Goal: Task Accomplishment & Management: Use online tool/utility

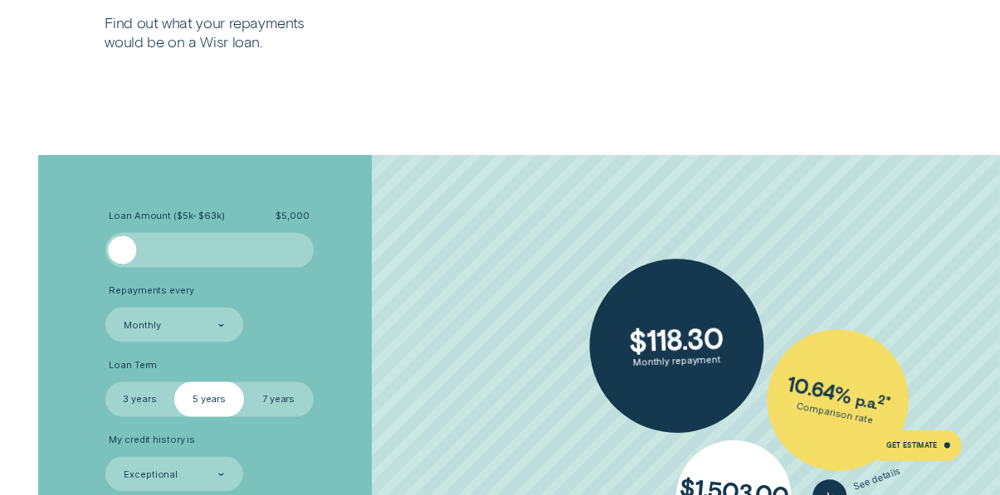
scroll to position [2365, 0]
click at [134, 263] on div at bounding box center [139, 249] width 27 height 27
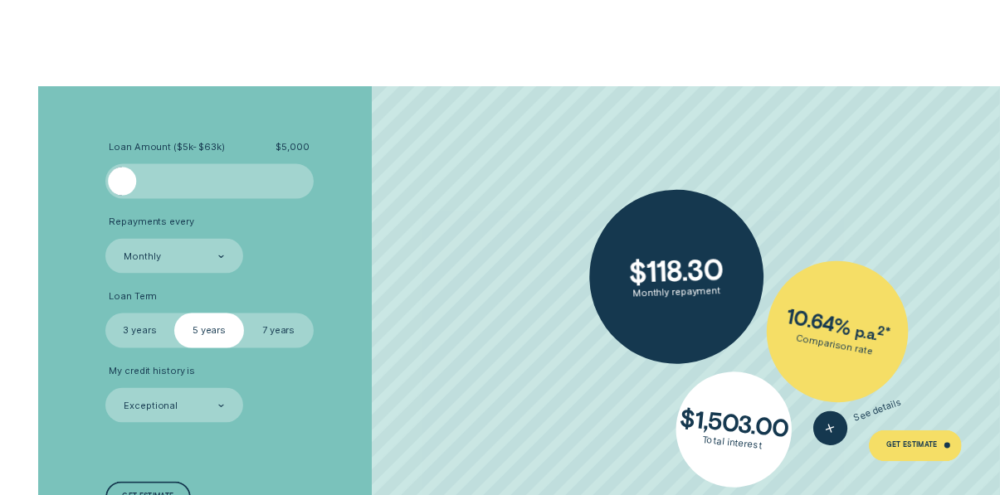
scroll to position [2434, 0]
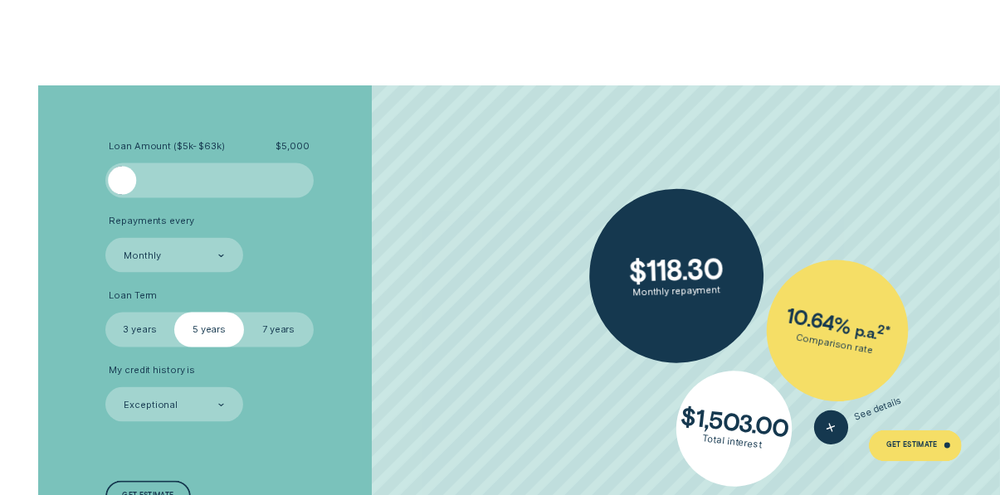
click at [124, 348] on label "3 years" at bounding box center [140, 330] width 70 height 35
click at [105, 313] on input "3 years" at bounding box center [105, 313] width 0 height 0
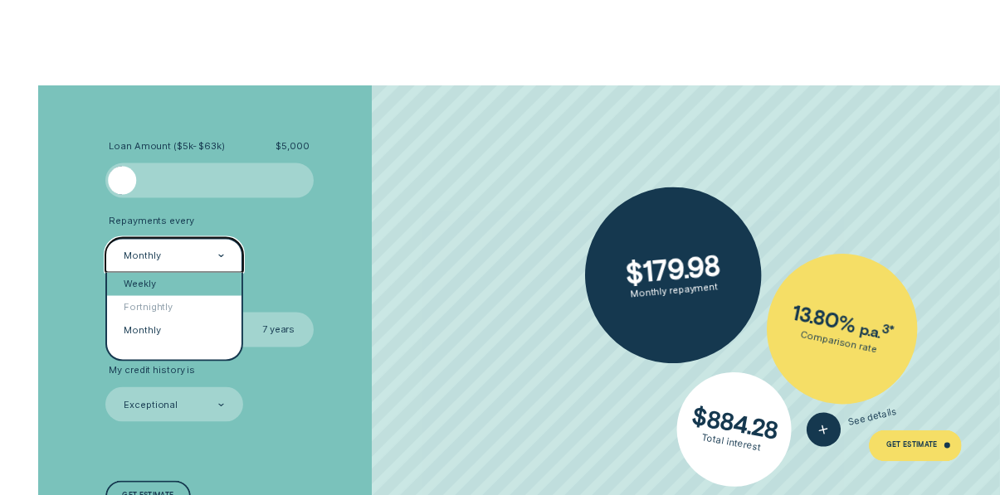
click at [124, 296] on div "Weekly" at bounding box center [174, 284] width 135 height 23
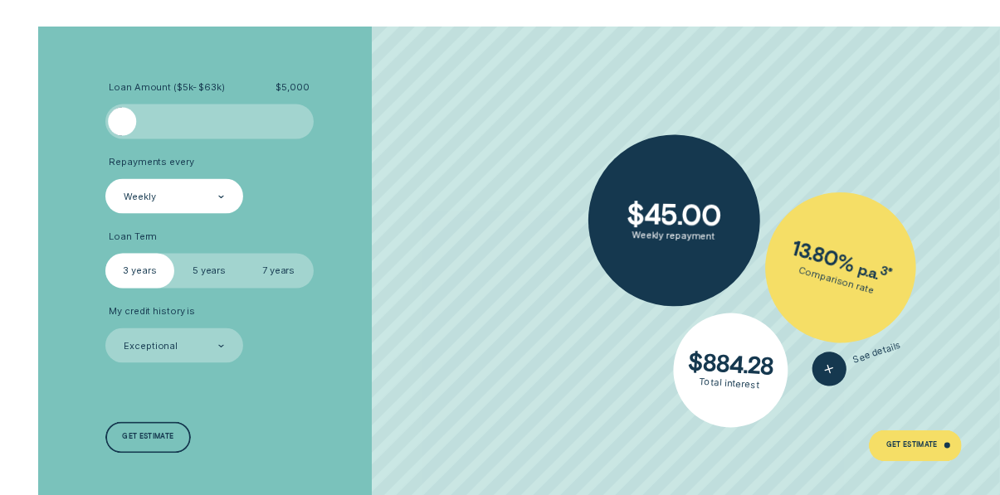
scroll to position [2494, 0]
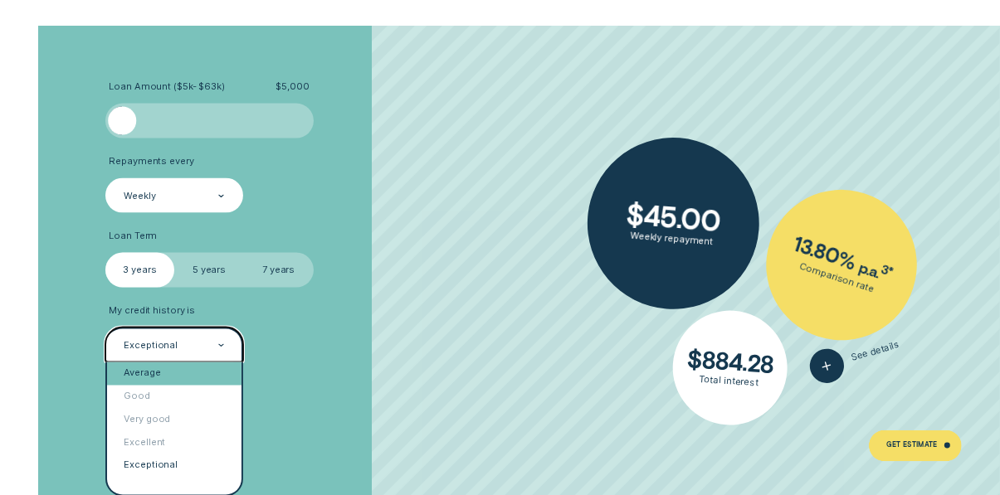
click at [139, 386] on div "Average" at bounding box center [174, 374] width 135 height 23
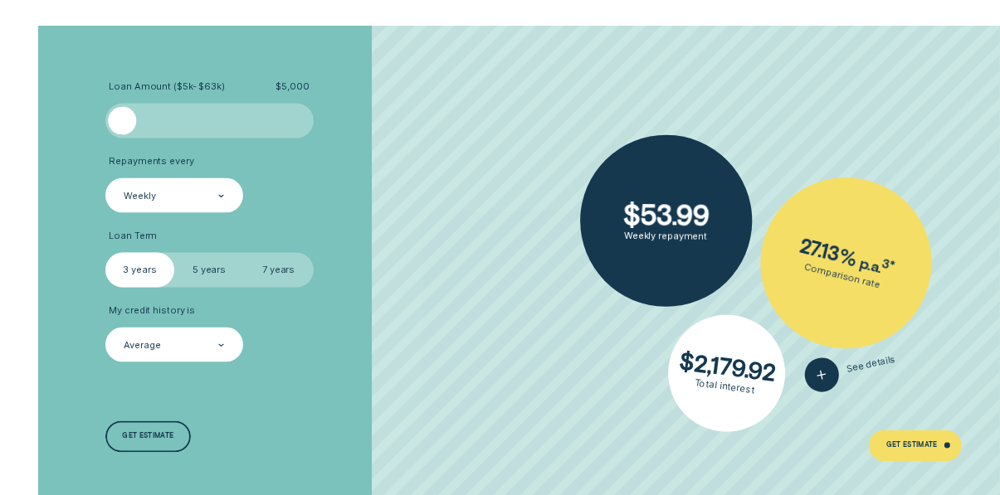
click at [132, 288] on label "3 years" at bounding box center [140, 270] width 70 height 35
click at [105, 253] on input "3 years" at bounding box center [105, 253] width 0 height 0
click at [144, 288] on label "3 years" at bounding box center [140, 270] width 70 height 35
click at [105, 253] on input "3 years" at bounding box center [105, 253] width 0 height 0
click at [202, 288] on label "5 years" at bounding box center [209, 270] width 70 height 35
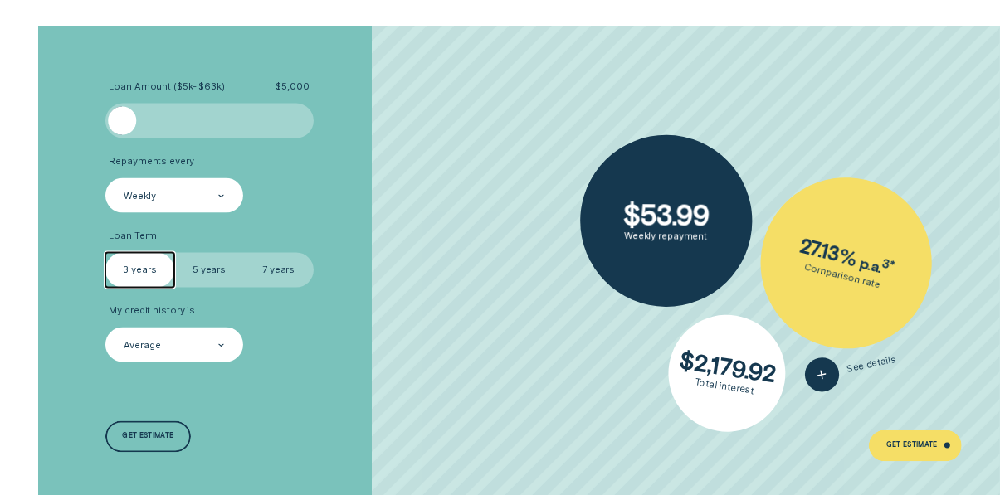
click at [174, 253] on input "5 years" at bounding box center [174, 253] width 0 height 0
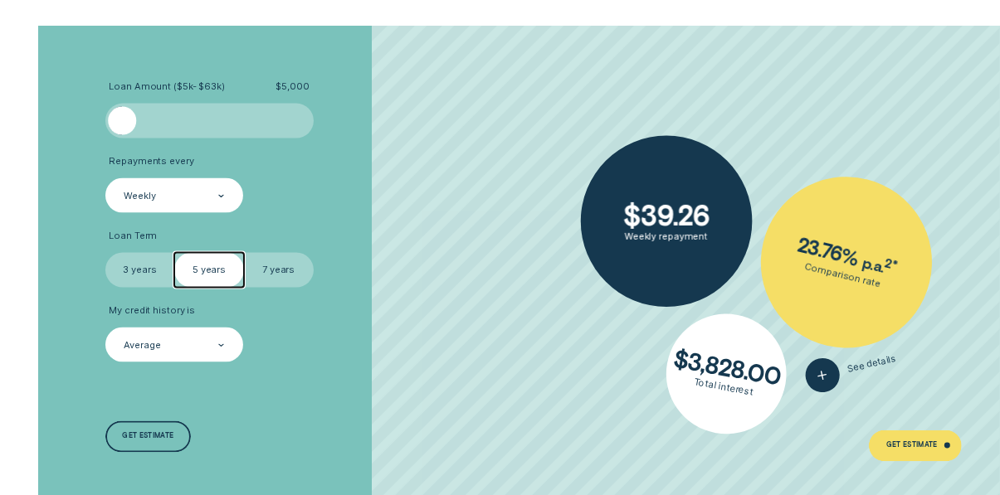
click at [141, 288] on label "3 years" at bounding box center [140, 270] width 70 height 35
click at [105, 253] on input "3 years" at bounding box center [105, 253] width 0 height 0
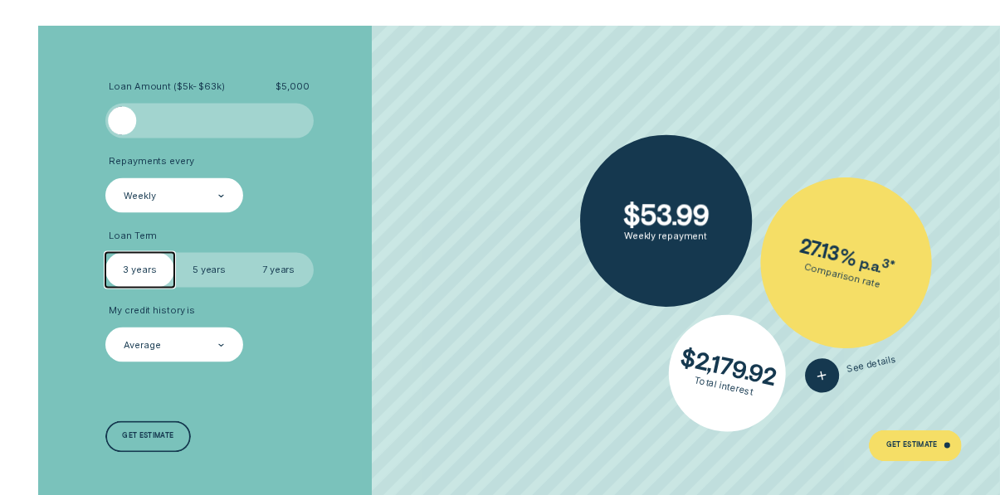
click at [202, 288] on label "5 years" at bounding box center [209, 270] width 70 height 35
click at [174, 253] on input "5 years" at bounding box center [174, 253] width 0 height 0
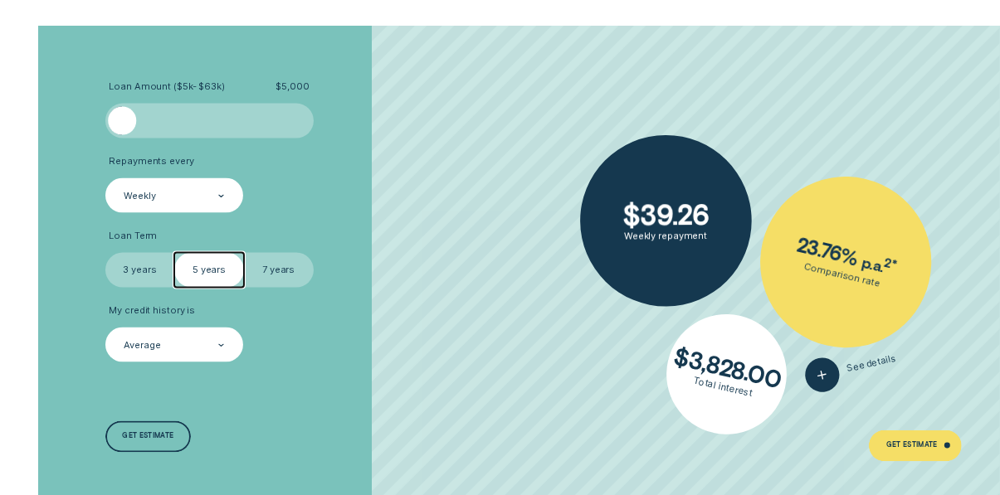
click at [138, 288] on label "3 years" at bounding box center [140, 270] width 70 height 35
click at [105, 253] on input "3 years" at bounding box center [105, 253] width 0 height 0
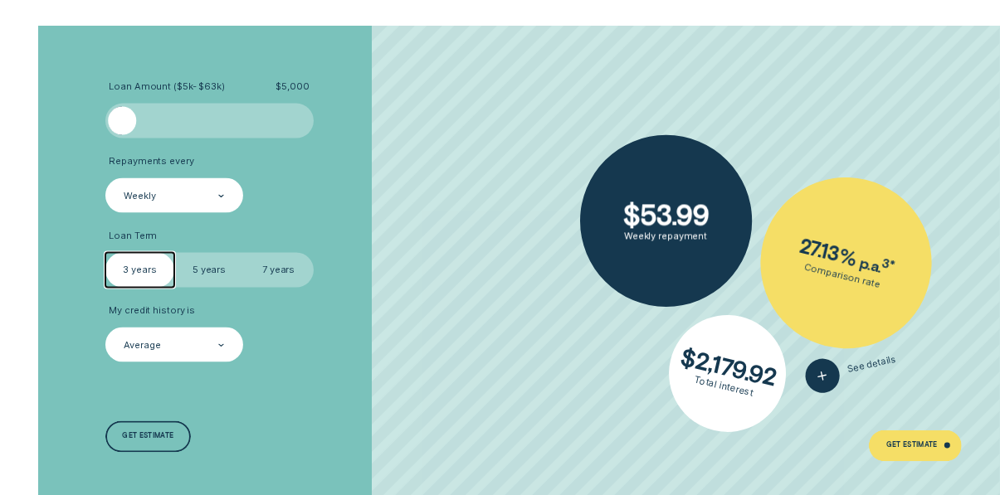
click at [253, 288] on label "7 years" at bounding box center [279, 270] width 70 height 35
click at [244, 253] on input "7 years" at bounding box center [244, 253] width 0 height 0
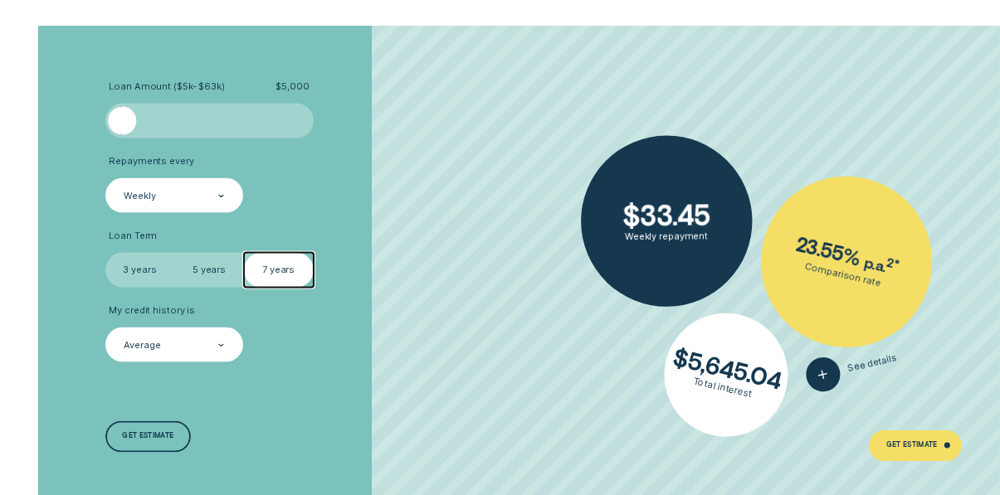
click at [143, 288] on label "3 years" at bounding box center [140, 270] width 70 height 35
click at [105, 253] on input "3 years" at bounding box center [105, 253] width 0 height 0
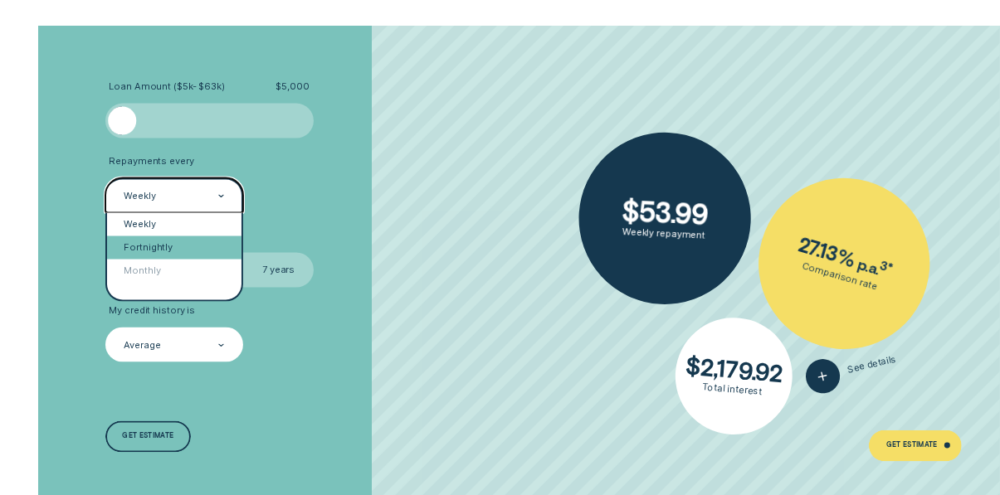
click at [143, 260] on div "Fortnightly" at bounding box center [174, 247] width 135 height 23
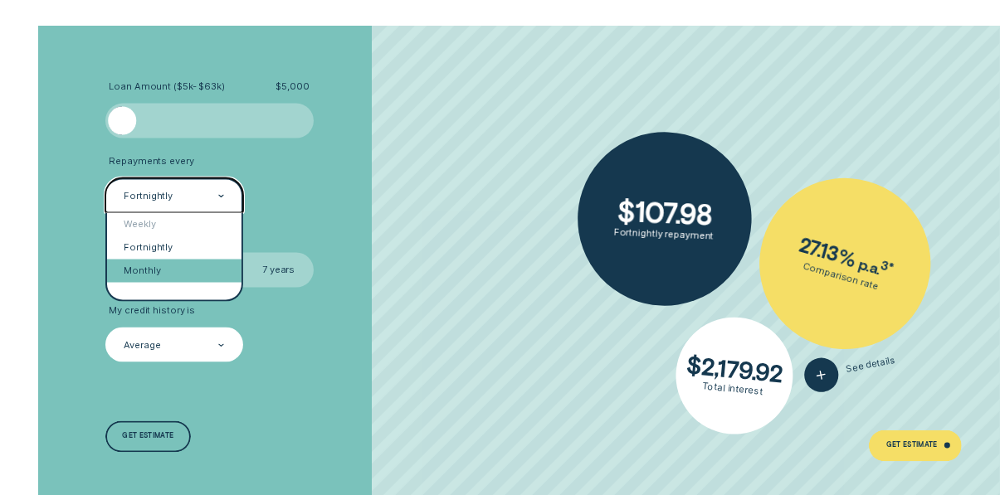
click at [140, 283] on div "Monthly" at bounding box center [174, 271] width 135 height 23
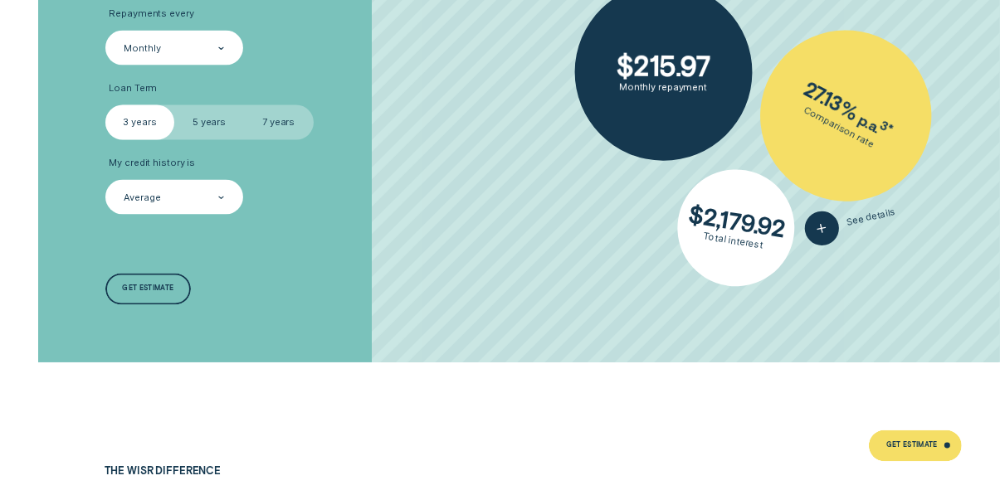
scroll to position [2663, 0]
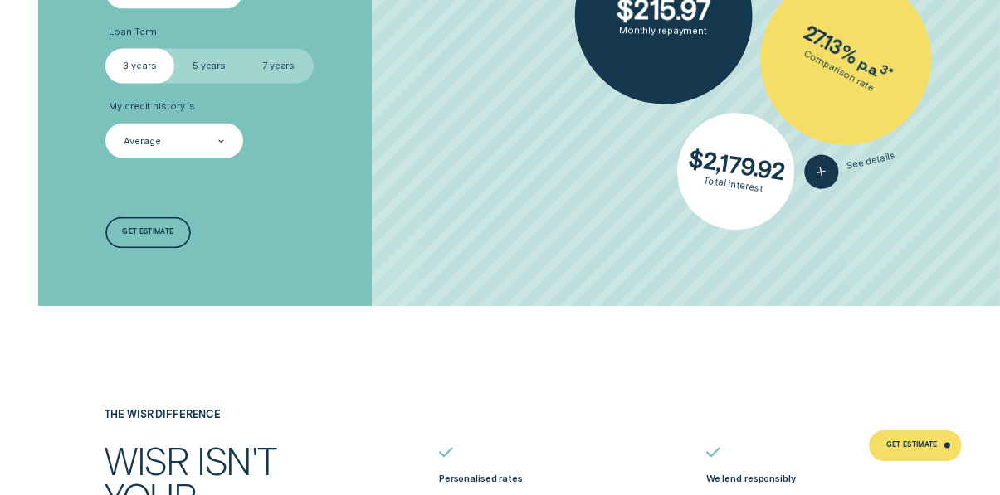
click at [139, 221] on div "Loan Amount ( $5k - $63k ) $ 5,000 Repayments every Monthly Loan Term Select Lo…" at bounding box center [267, 64] width 334 height 484
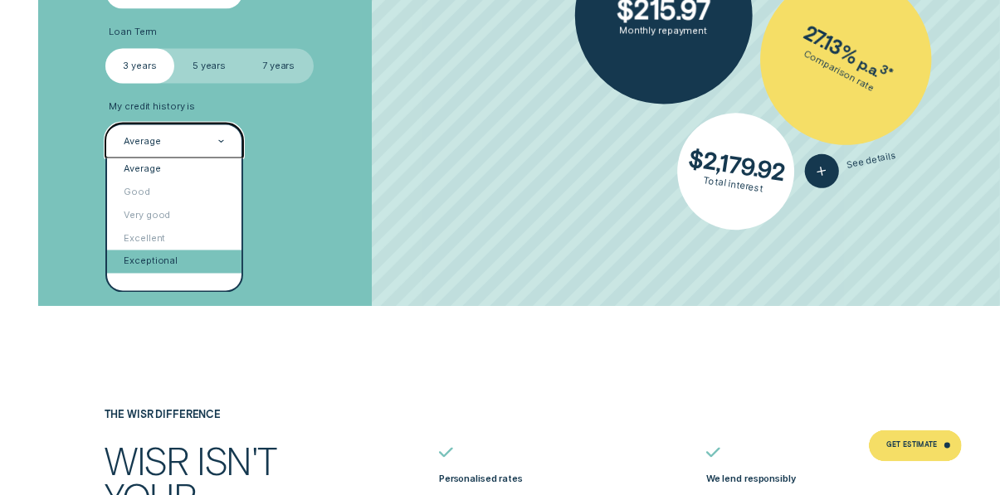
click at [133, 274] on div "Exceptional" at bounding box center [174, 262] width 135 height 23
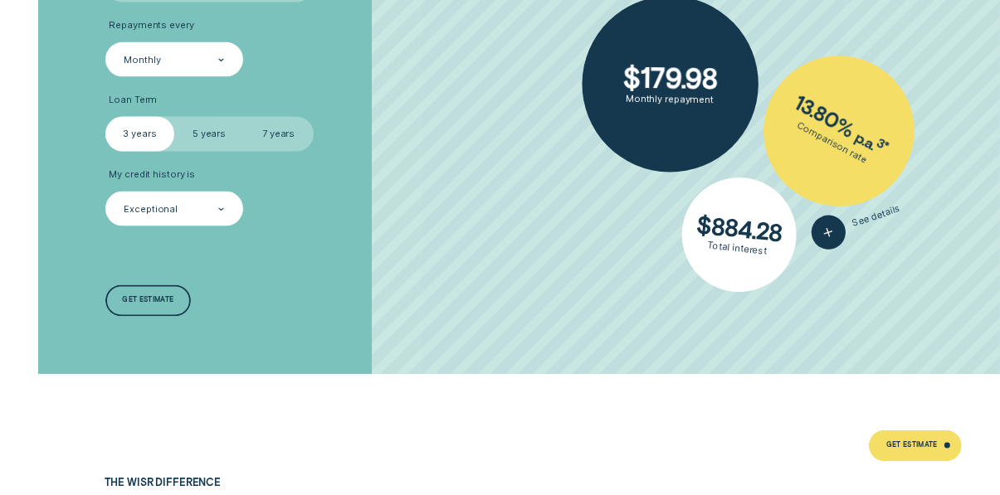
scroll to position [2590, 0]
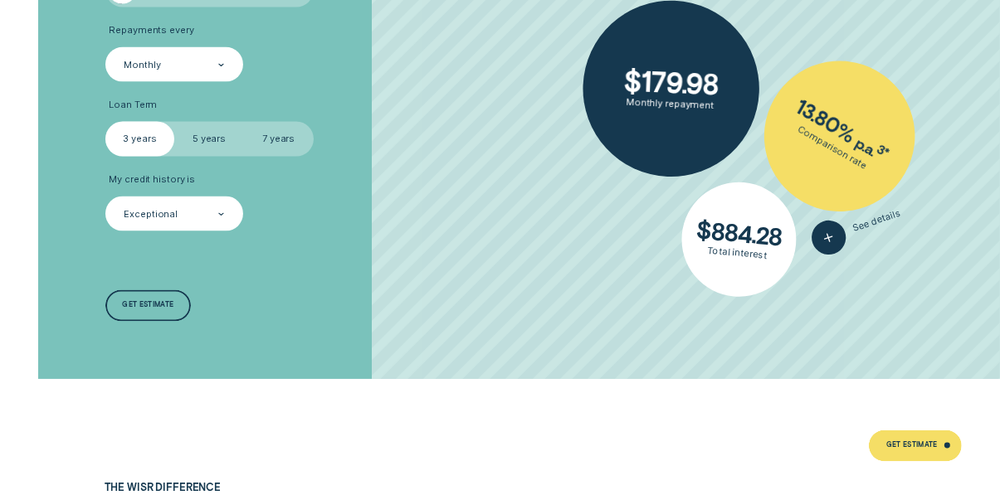
click at [270, 157] on label "7 years" at bounding box center [279, 139] width 70 height 35
click at [244, 122] on input "7 years" at bounding box center [244, 122] width 0 height 0
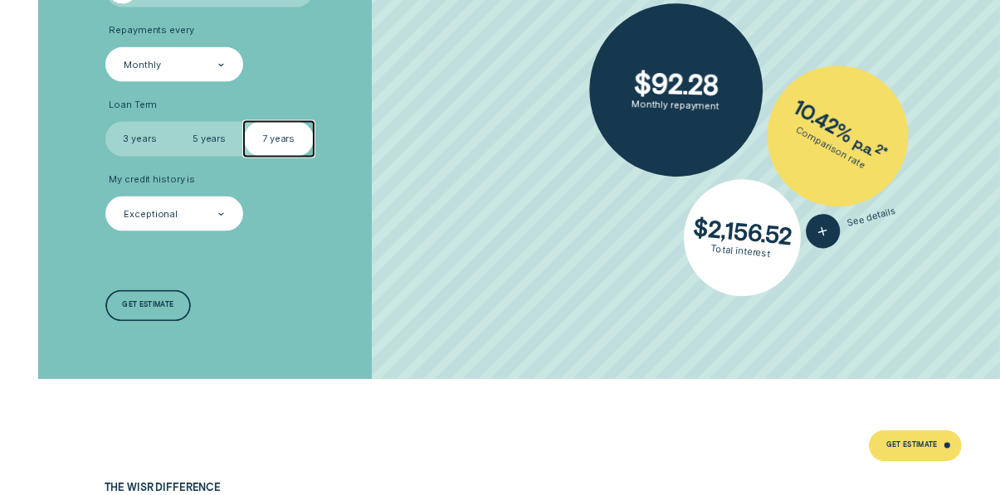
click at [130, 157] on label "3 years" at bounding box center [140, 139] width 70 height 35
click at [105, 122] on input "3 years" at bounding box center [105, 122] width 0 height 0
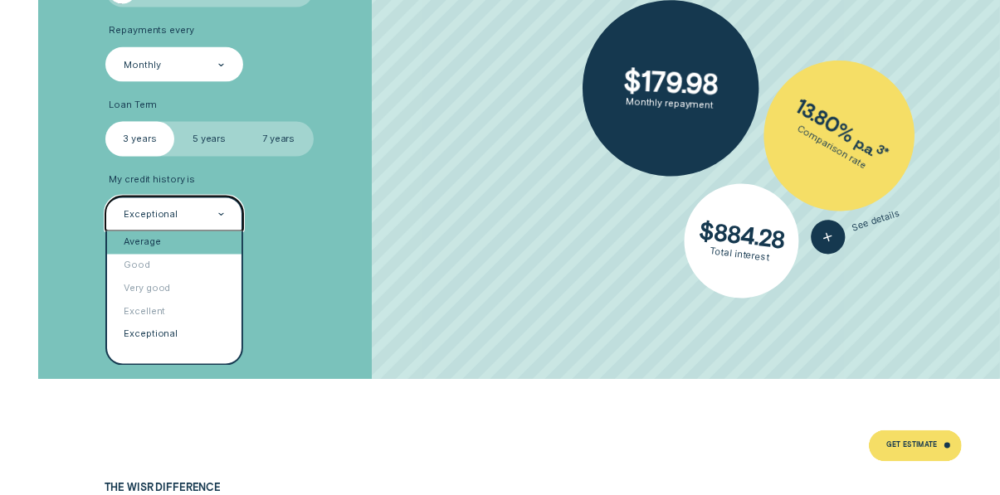
click at [132, 255] on div "Average" at bounding box center [174, 242] width 135 height 23
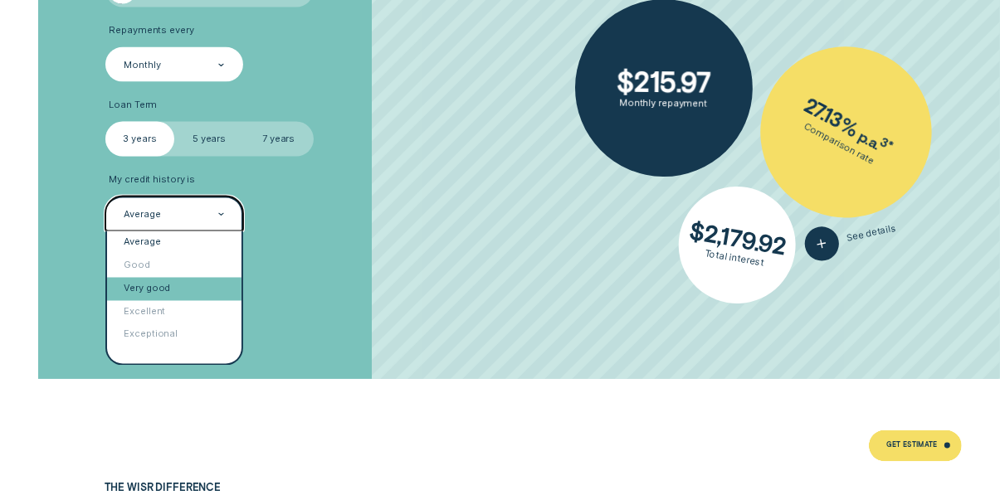
click at [136, 301] on div "Very good" at bounding box center [174, 289] width 135 height 23
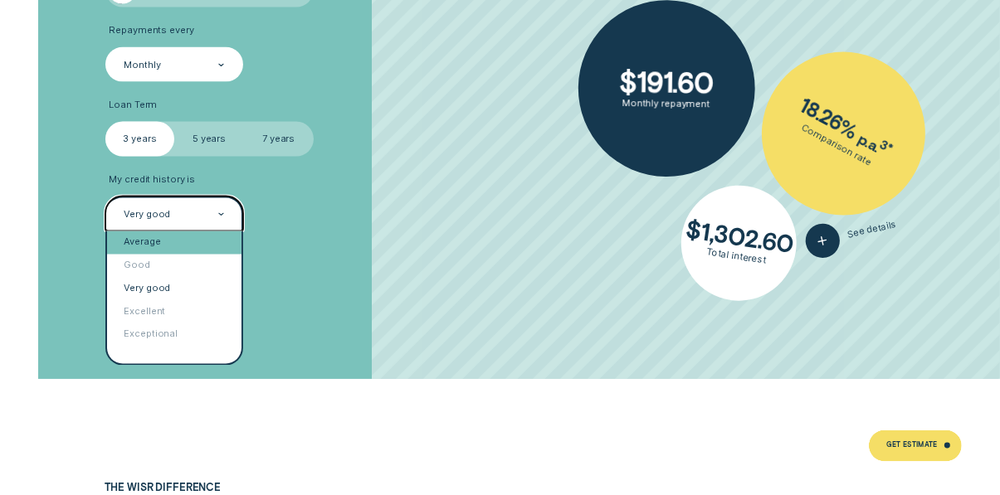
click at [131, 255] on div "Average" at bounding box center [174, 242] width 135 height 23
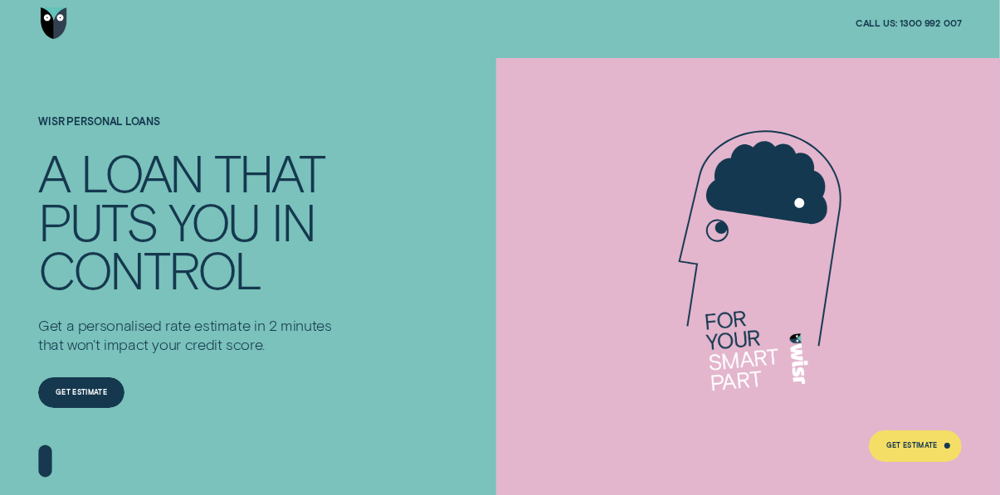
scroll to position [0, 0]
